Goal: Share content: Share content

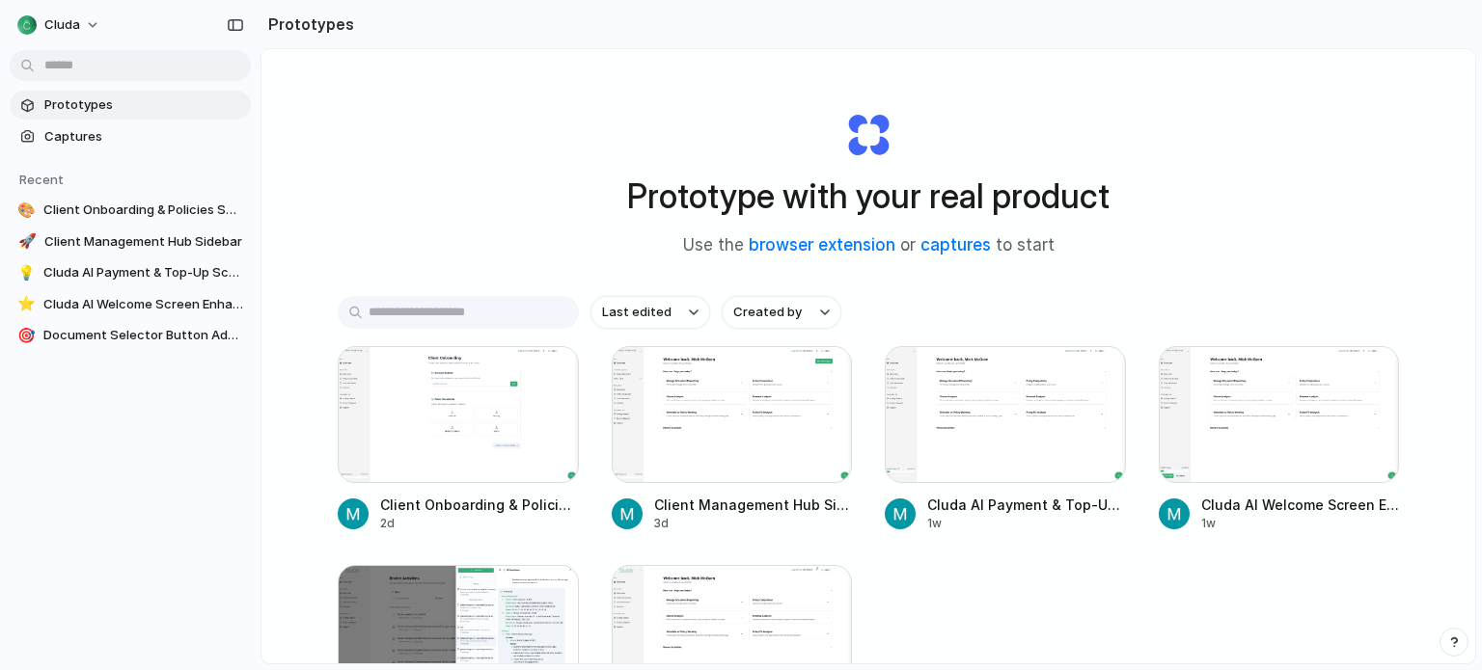
scroll to position [160, 0]
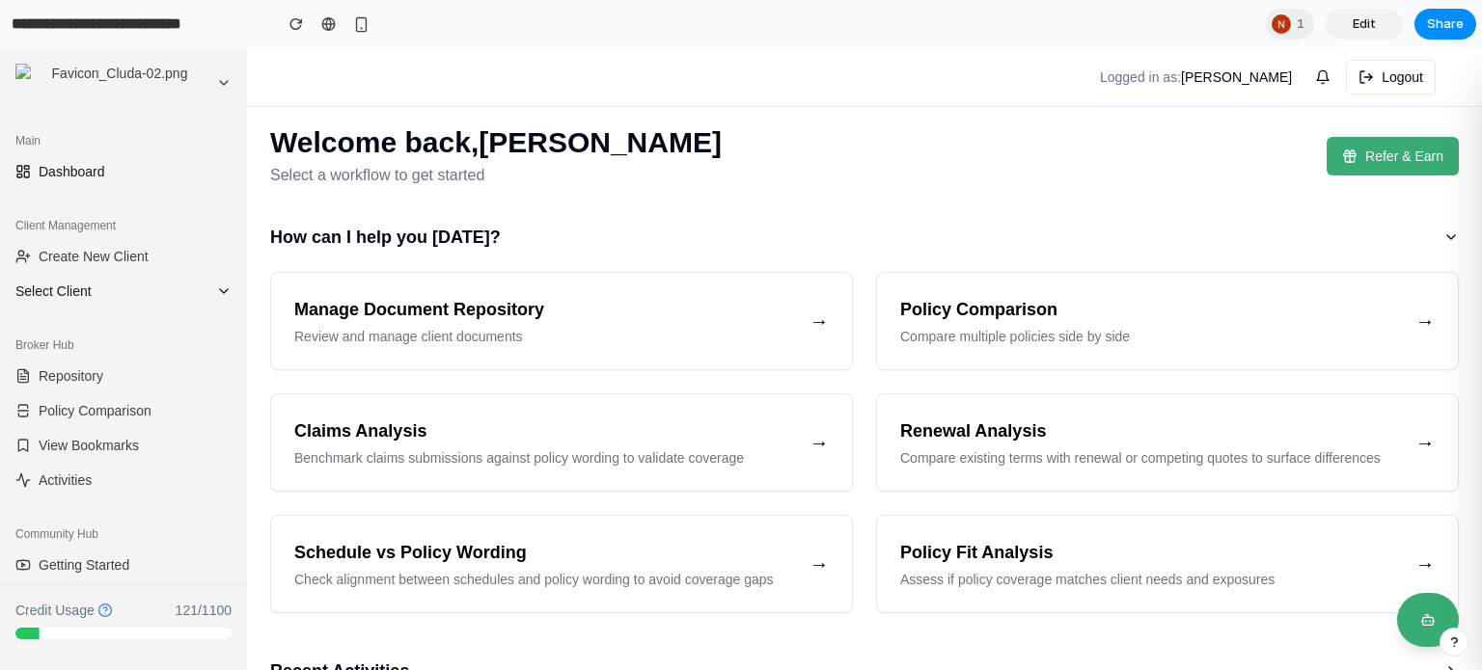
click at [94, 291] on span "Select Client" at bounding box center [111, 291] width 193 height 19
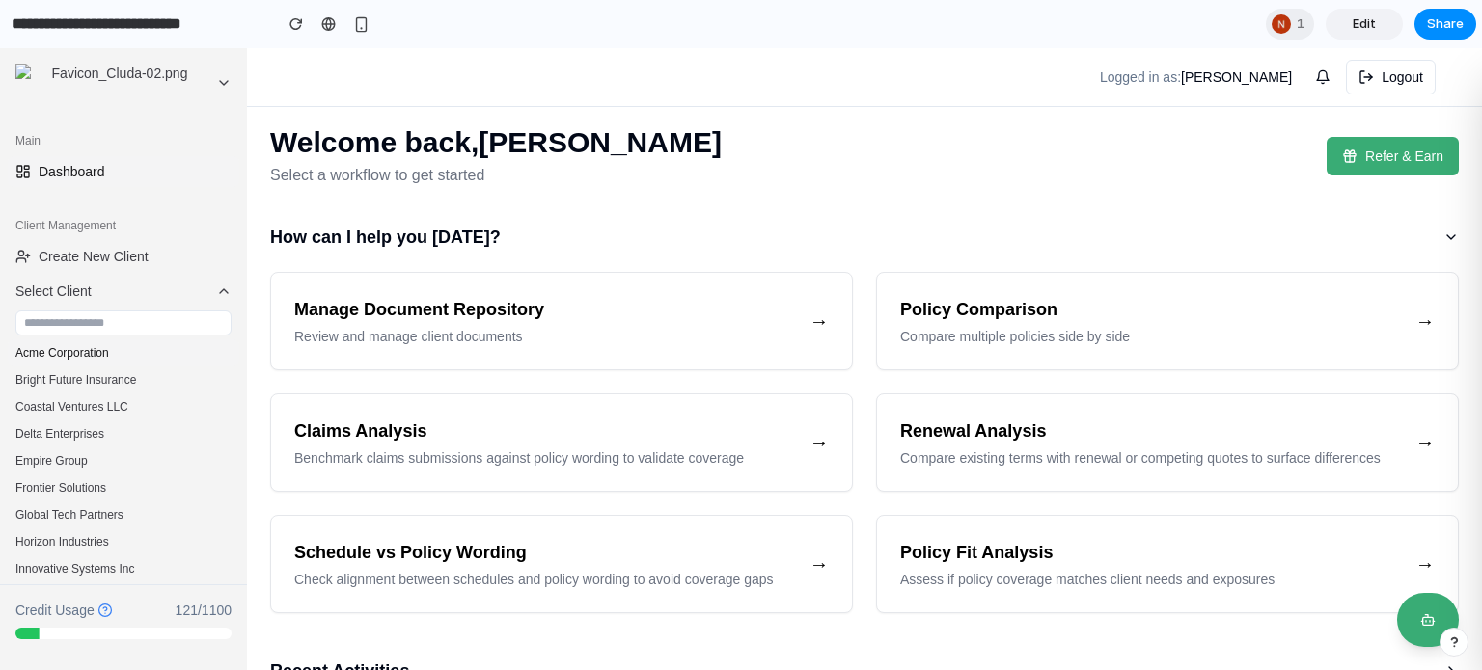
click at [97, 350] on button "Acme Corporation" at bounding box center [123, 353] width 231 height 27
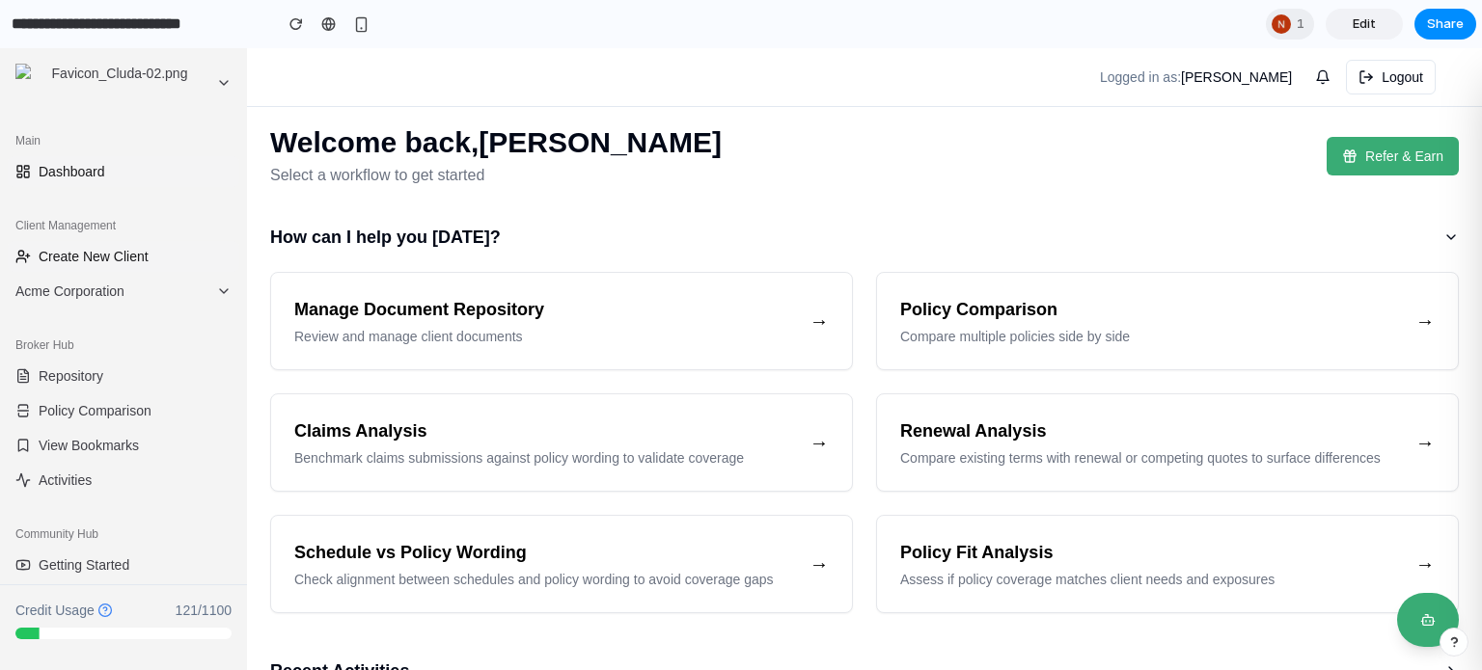
click at [120, 258] on span "Create New Client" at bounding box center [94, 256] width 110 height 19
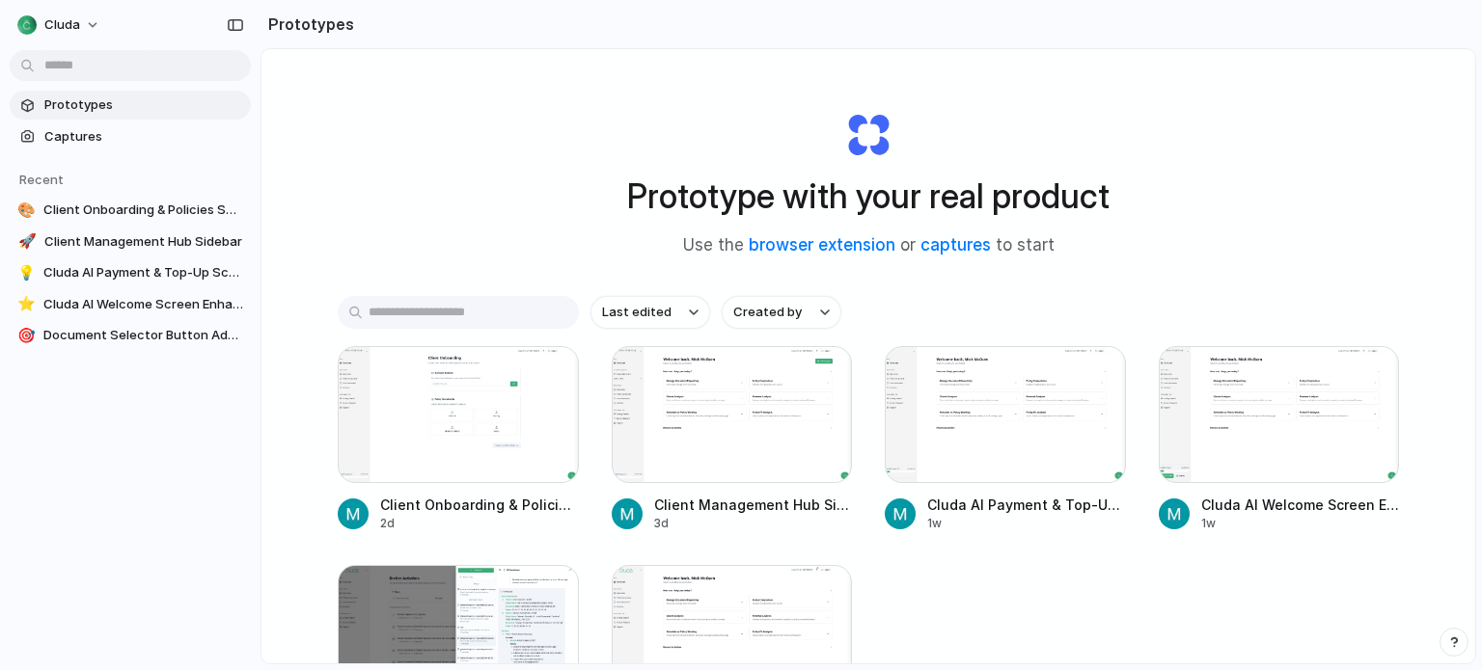
scroll to position [160, 0]
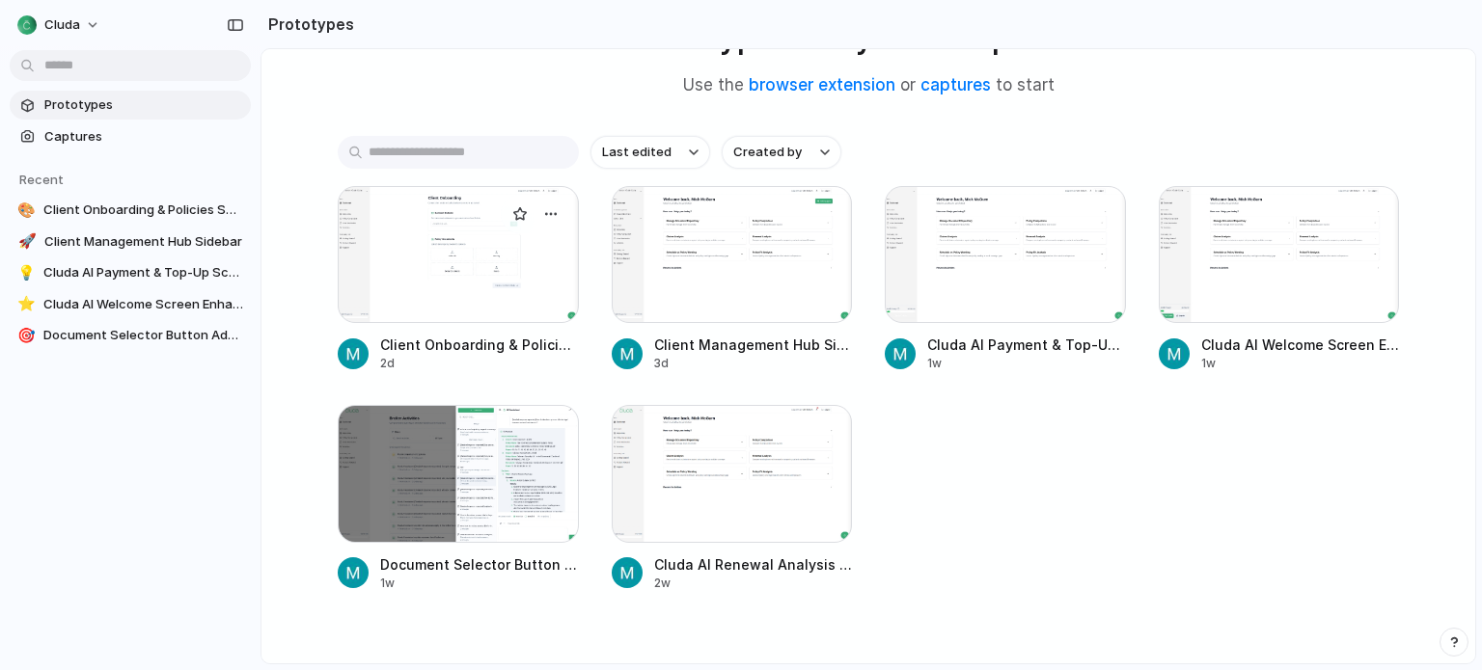
click at [465, 281] on div at bounding box center [458, 254] width 241 height 137
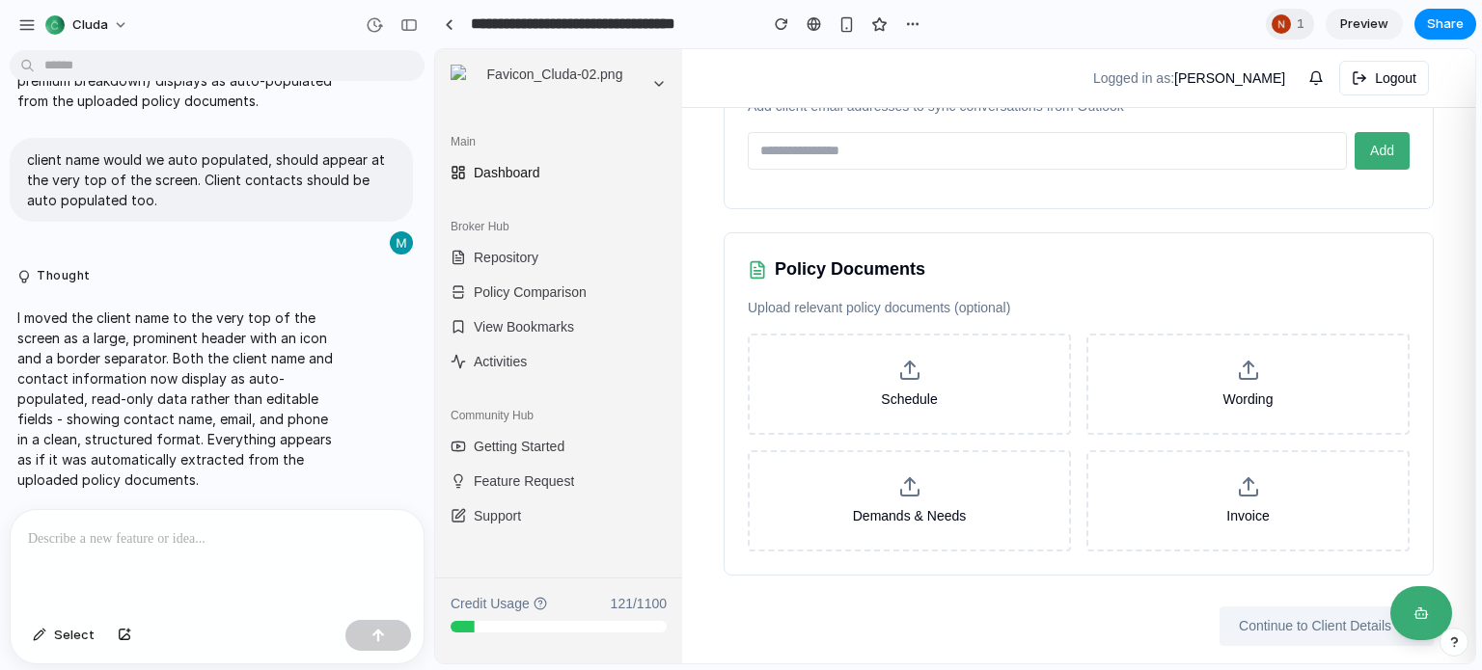
scroll to position [193, 0]
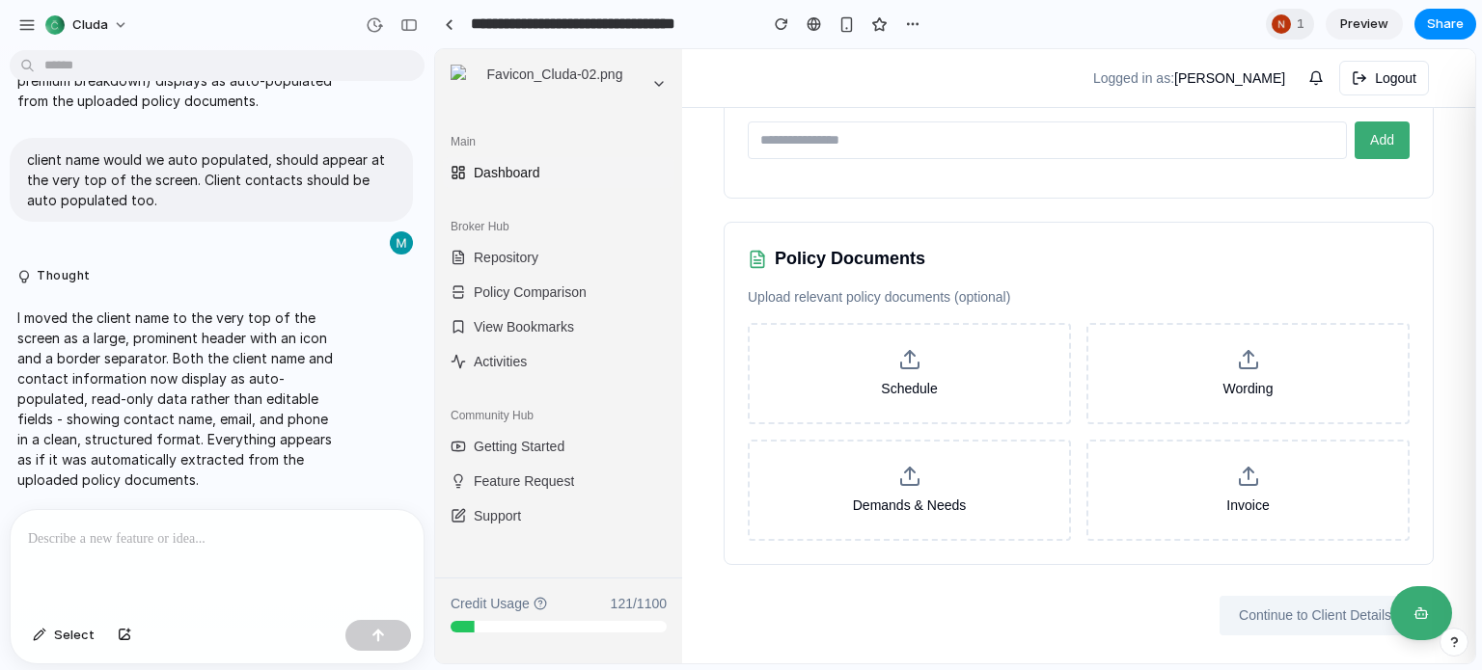
click at [1072, 140] on input "email" at bounding box center [1047, 141] width 599 height 38
click at [1119, 143] on input "email" at bounding box center [1047, 141] width 599 height 38
type input "**********"
click at [1359, 145] on button "Add" at bounding box center [1381, 141] width 55 height 38
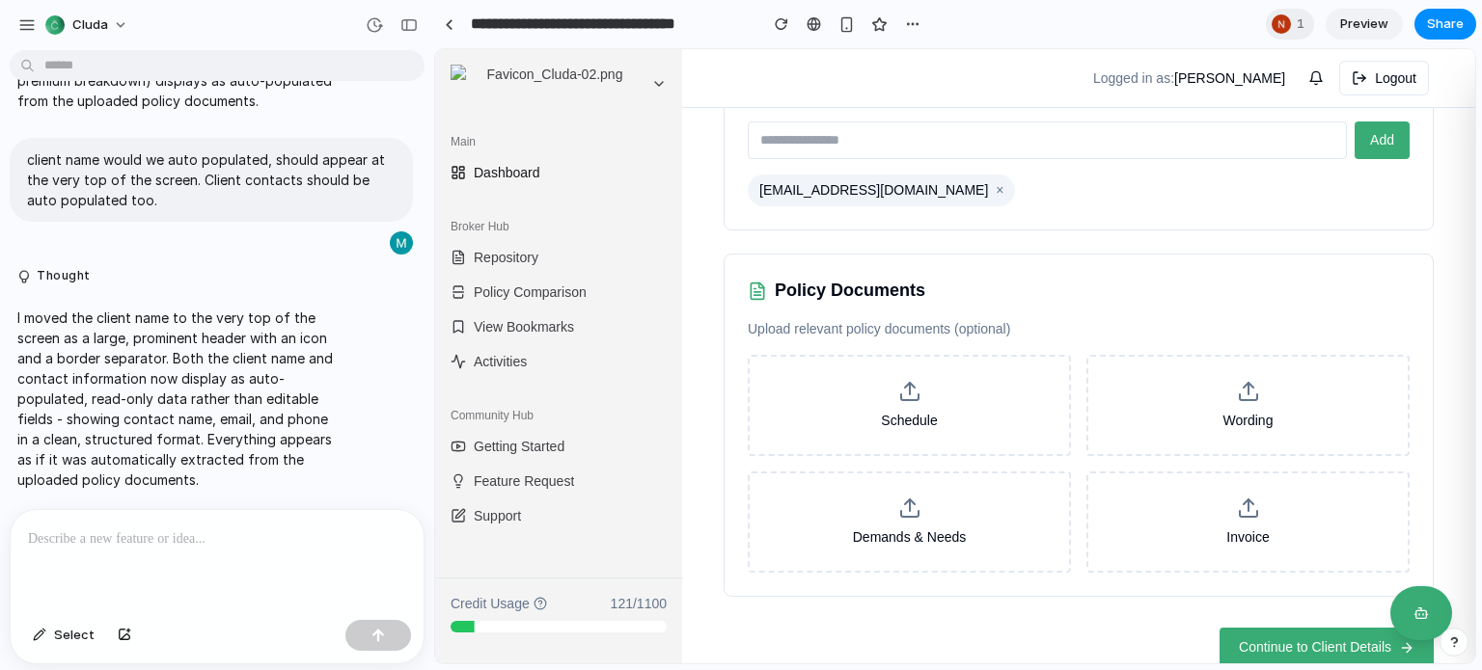
click at [1244, 638] on span "Continue to Client Details" at bounding box center [1314, 648] width 152 height 20
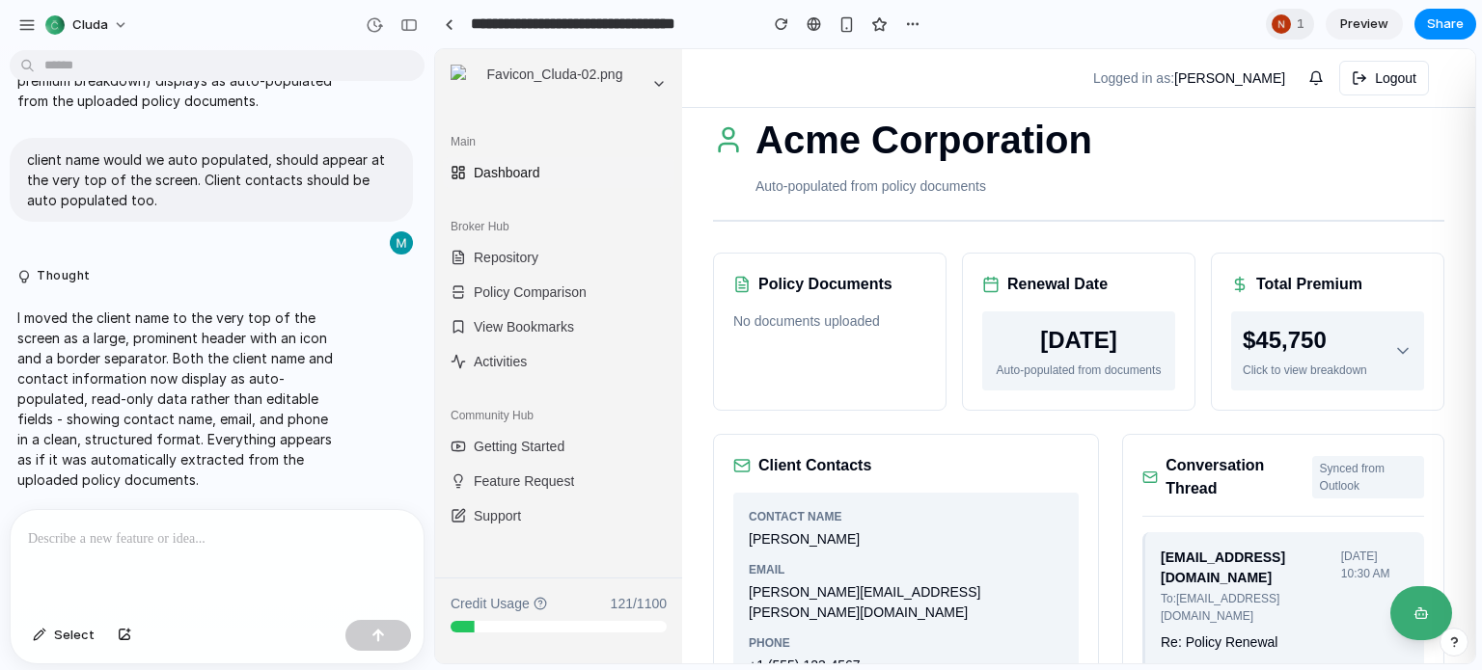
scroll to position [0, 0]
click at [1292, 352] on div "$45,750" at bounding box center [1304, 340] width 124 height 35
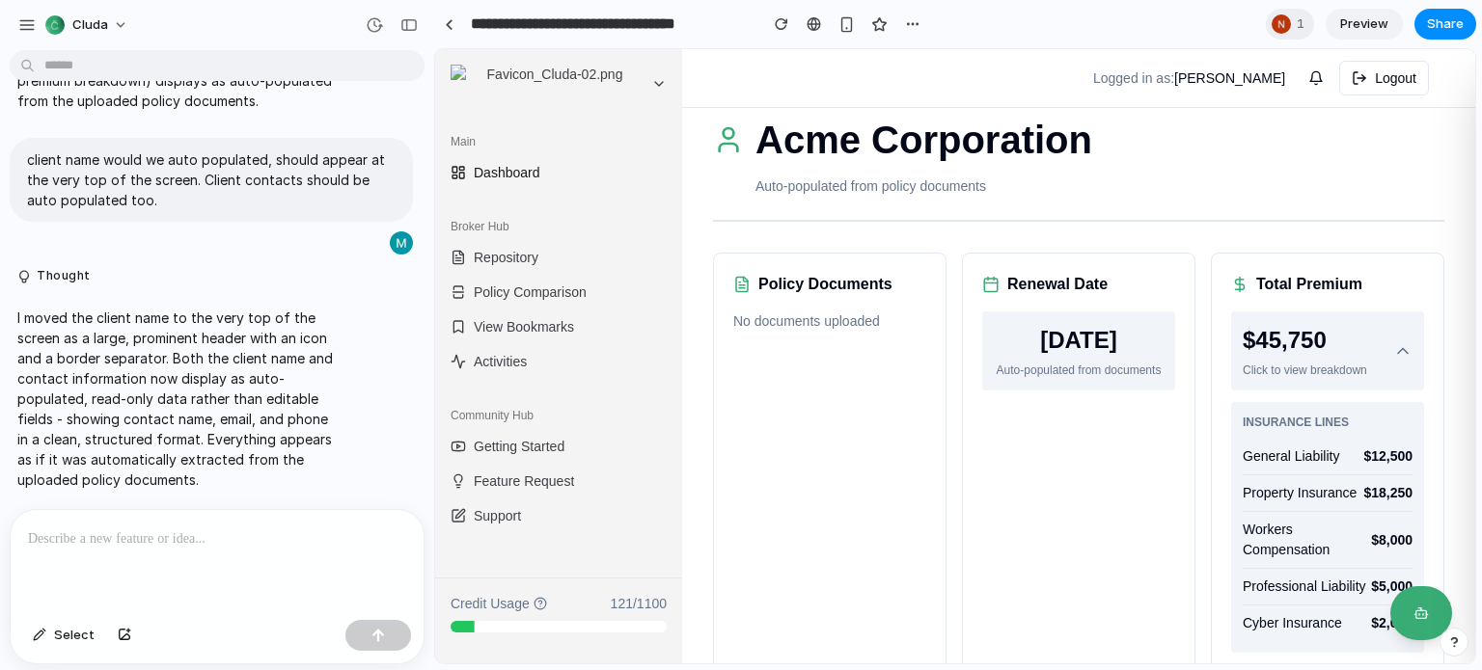
click at [1288, 352] on div "$45,750" at bounding box center [1304, 340] width 124 height 35
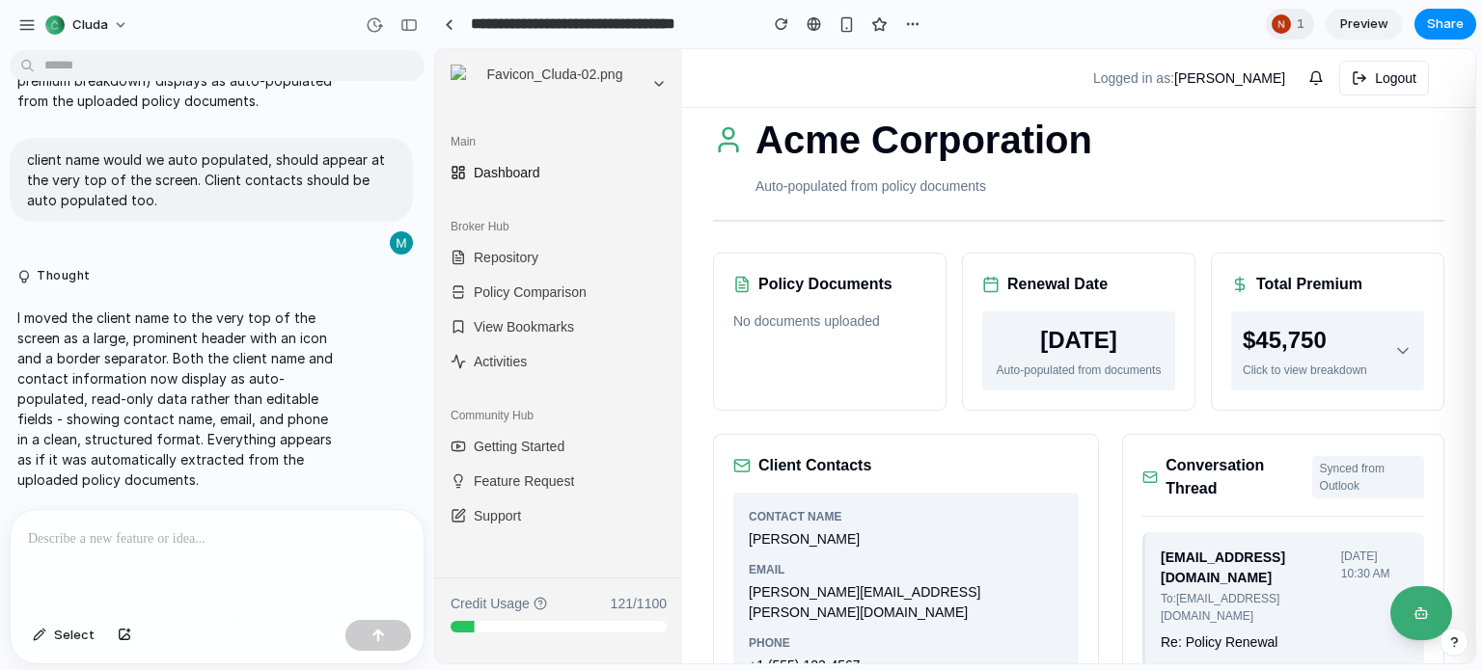
click at [1318, 353] on div "$45,750" at bounding box center [1304, 340] width 124 height 35
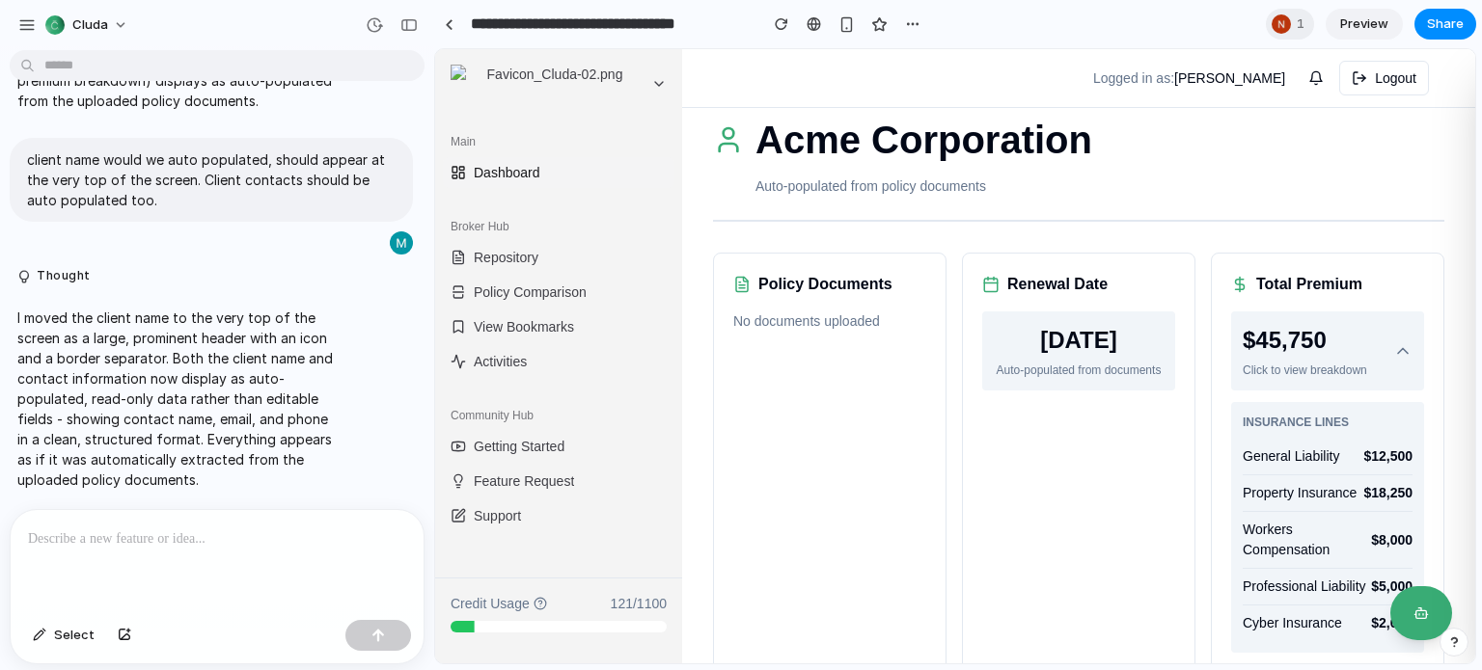
click at [1319, 354] on div "$45,750" at bounding box center [1304, 340] width 124 height 35
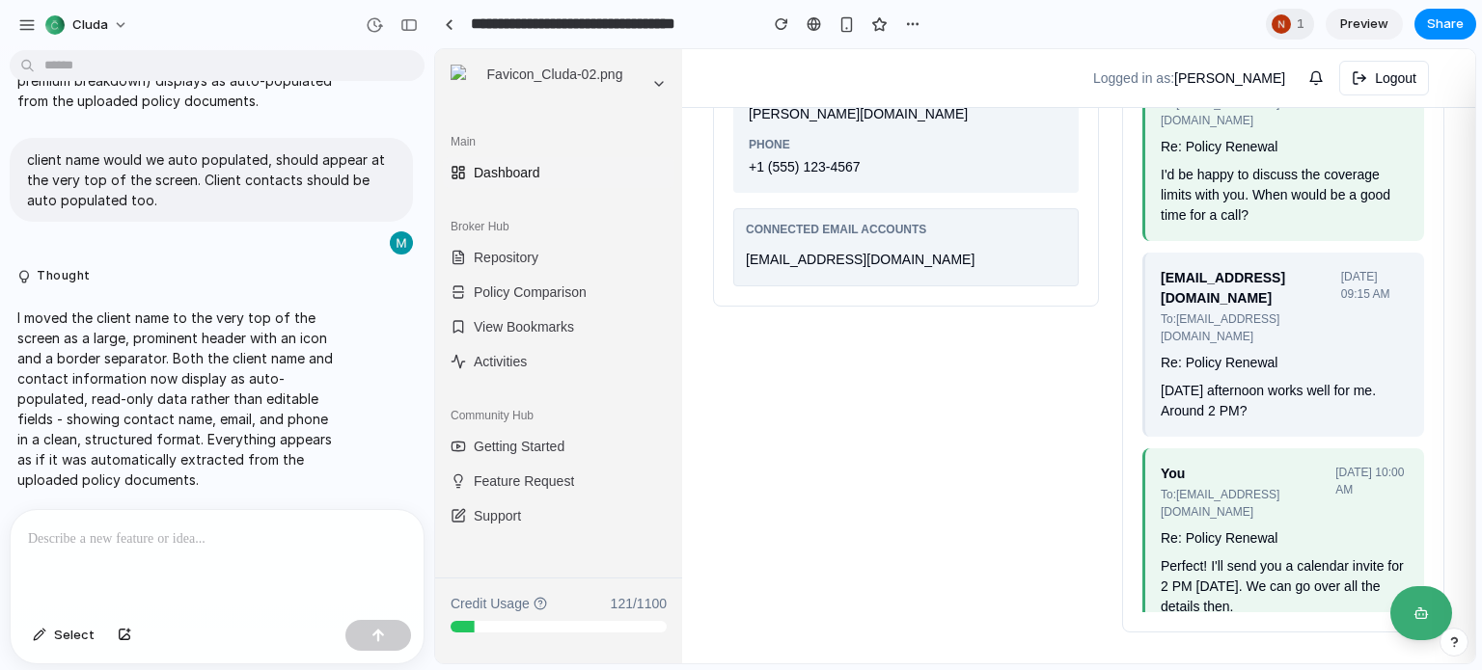
scroll to position [548, 0]
click at [1443, 34] on button "Share" at bounding box center [1445, 24] width 62 height 31
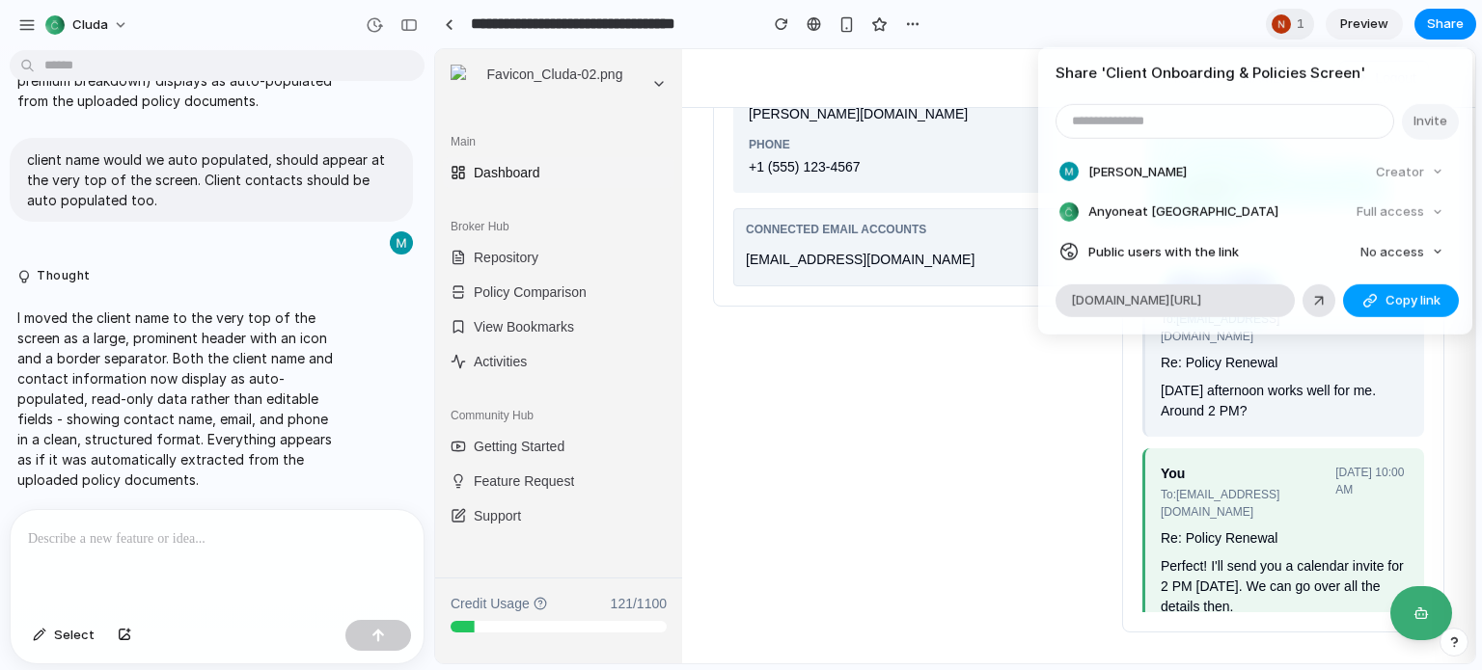
click at [1411, 300] on span "Copy link" at bounding box center [1412, 300] width 55 height 19
